Goal: Information Seeking & Learning: Learn about a topic

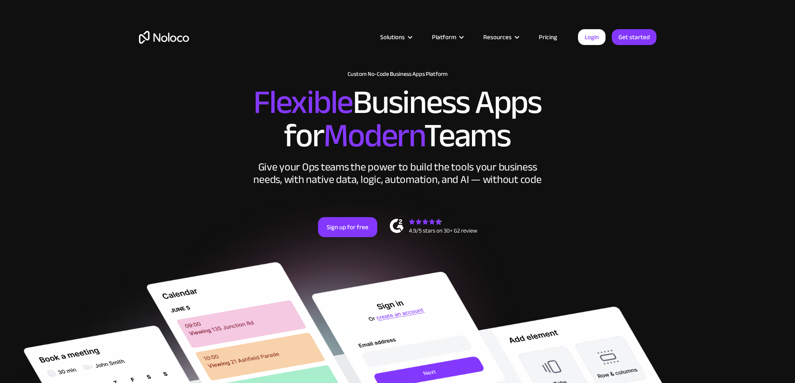
click at [551, 36] on link "Pricing" at bounding box center [547, 37] width 39 height 11
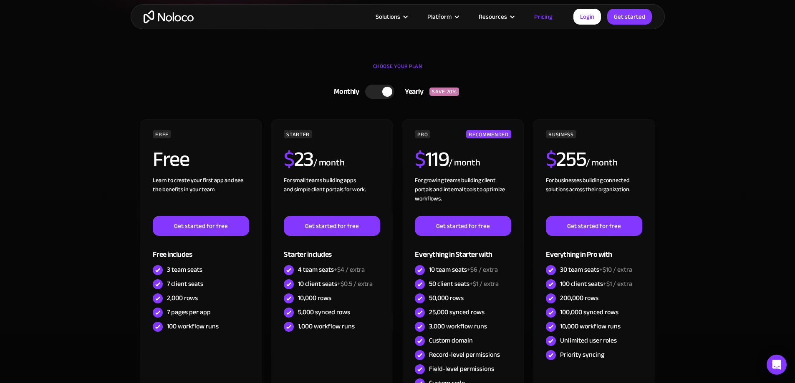
scroll to position [209, 0]
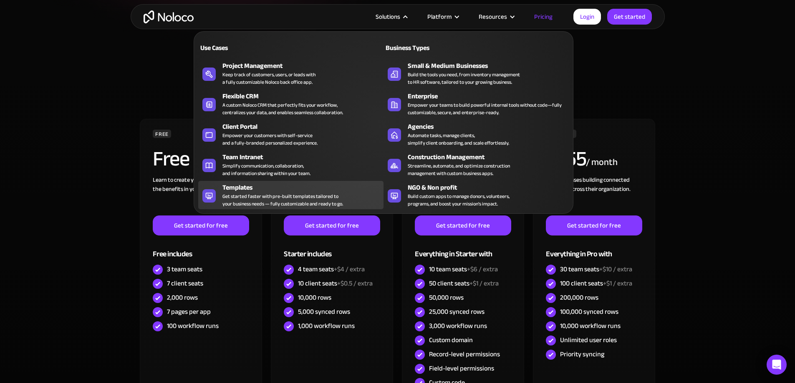
click at [236, 193] on div "Templates" at bounding box center [304, 188] width 165 height 10
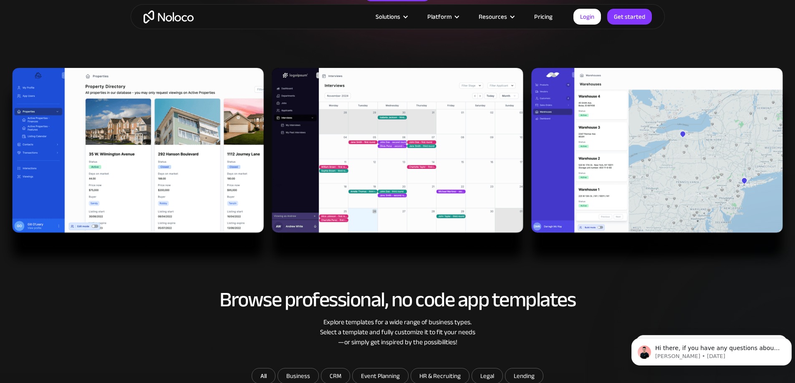
scroll to position [167, 0]
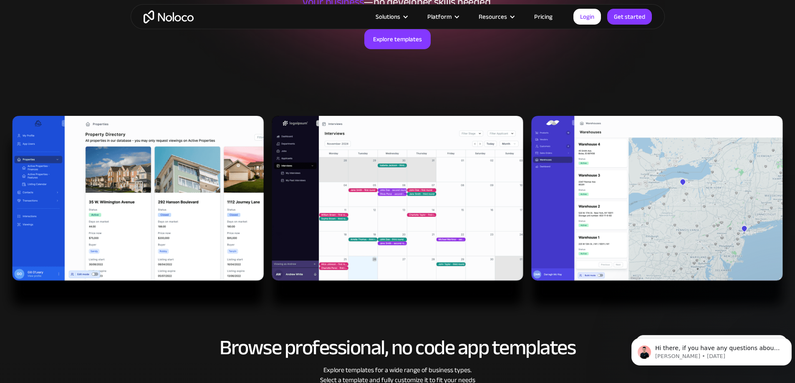
click at [615, 172] on img at bounding box center [397, 217] width 795 height 202
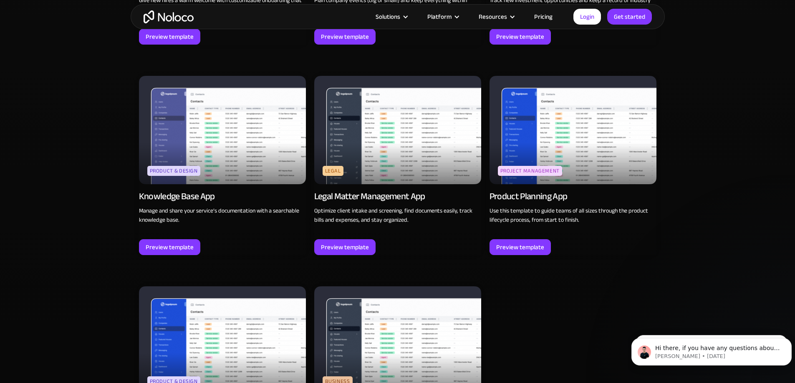
scroll to position [2212, 0]
